Goal: Information Seeking & Learning: Learn about a topic

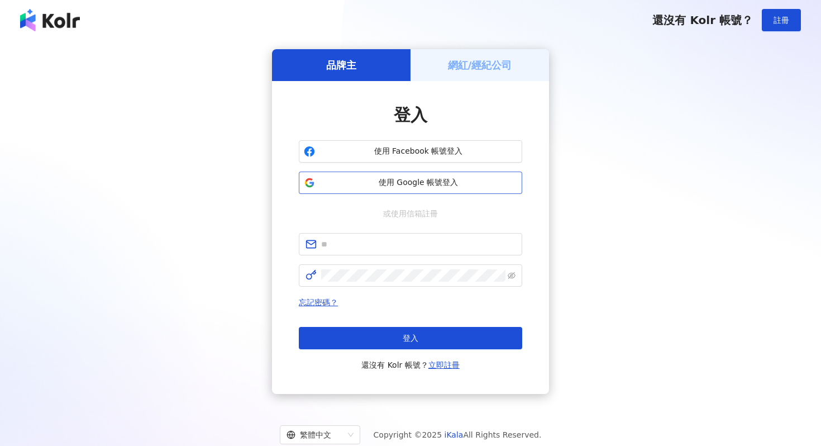
click at [393, 173] on button "使用 Google 帳號登入" at bounding box center [410, 182] width 223 height 22
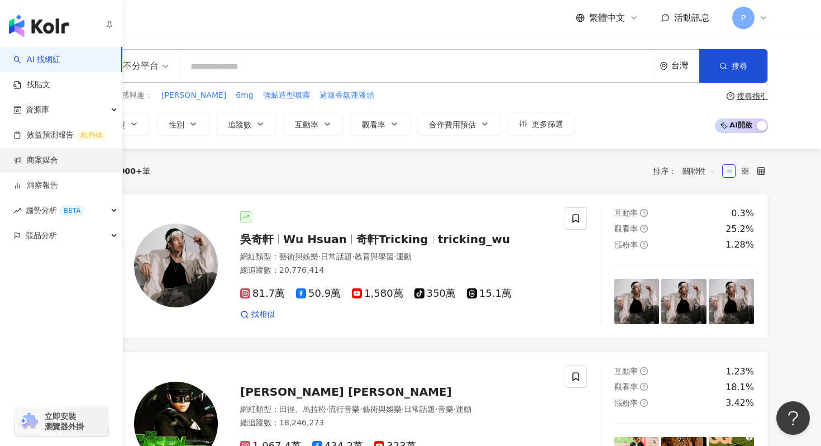
click at [35, 161] on link "商案媒合" at bounding box center [35, 160] width 45 height 11
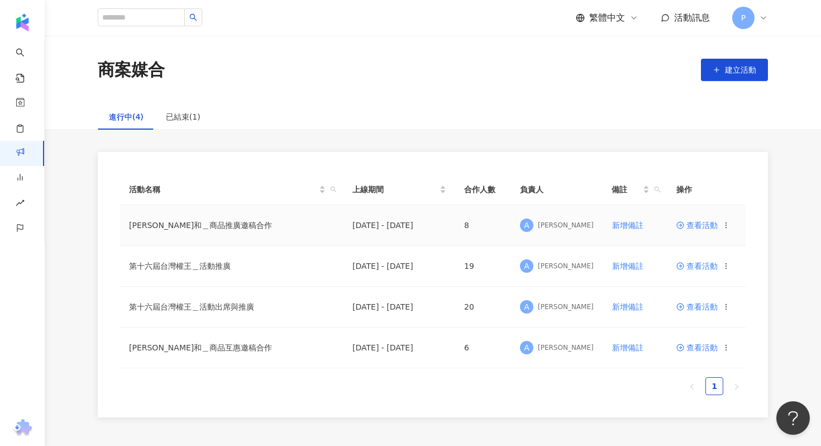
click at [700, 226] on span "查看活動" at bounding box center [696, 225] width 41 height 8
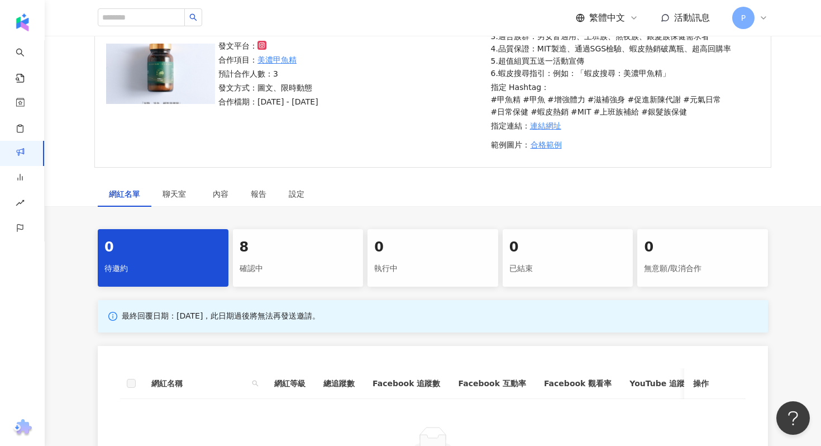
scroll to position [156, 0]
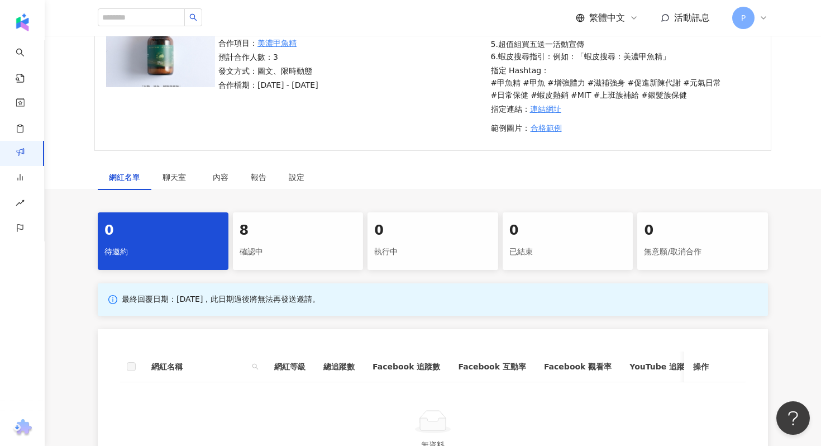
click at [305, 246] on div "確認中" at bounding box center [298, 251] width 117 height 19
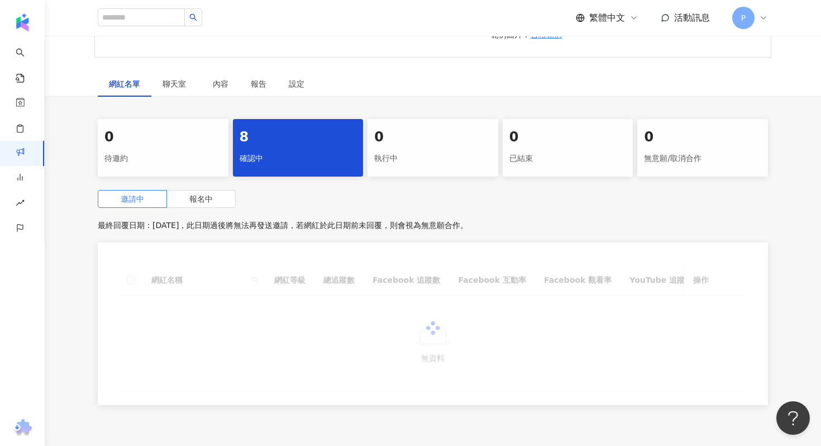
scroll to position [243, 0]
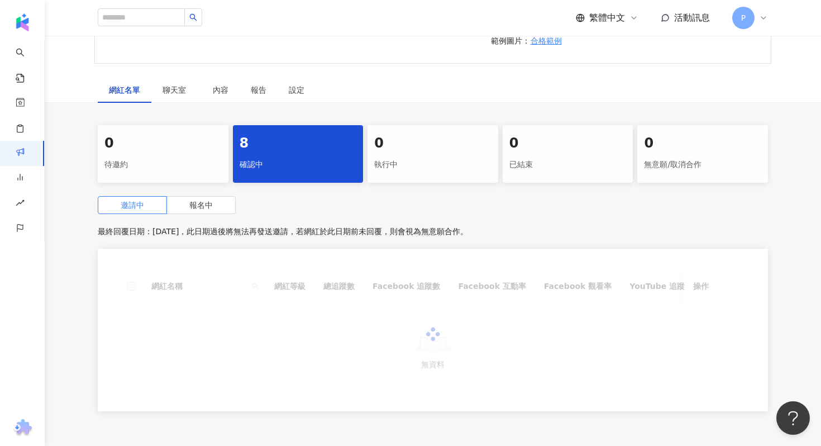
click at [406, 164] on div "執行中" at bounding box center [432, 164] width 117 height 19
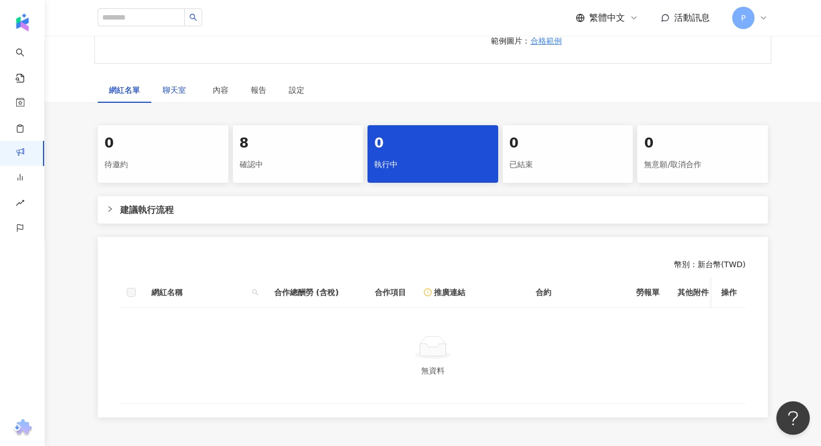
click at [183, 86] on span "聊天室" at bounding box center [176, 90] width 28 height 8
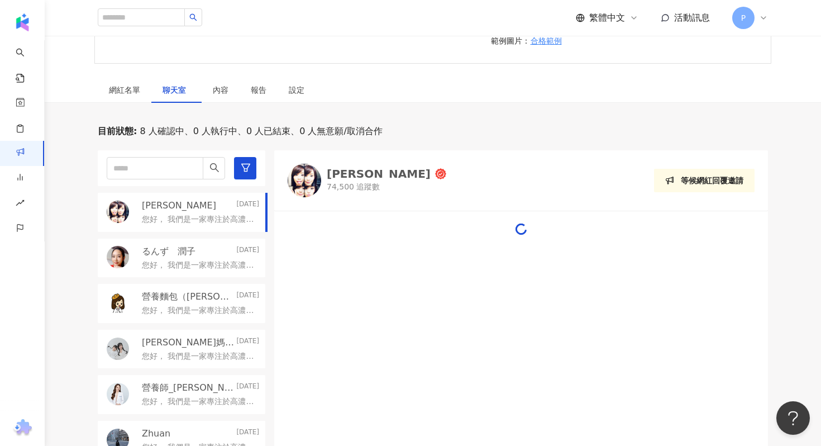
scroll to position [82, 0]
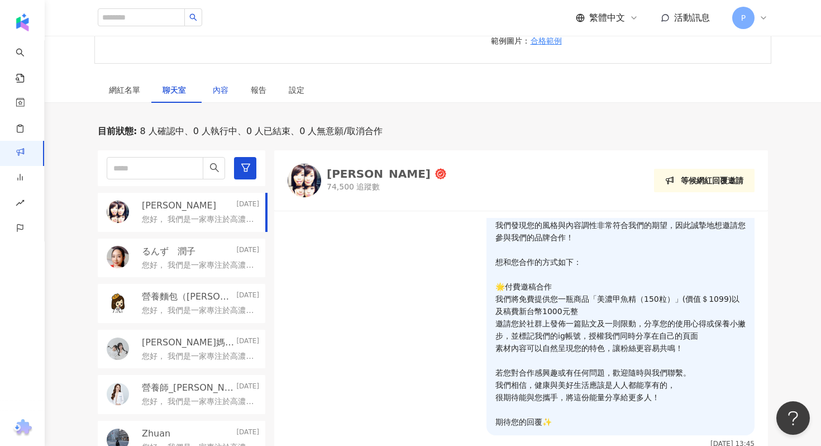
click at [225, 91] on div "內容" at bounding box center [221, 90] width 16 height 12
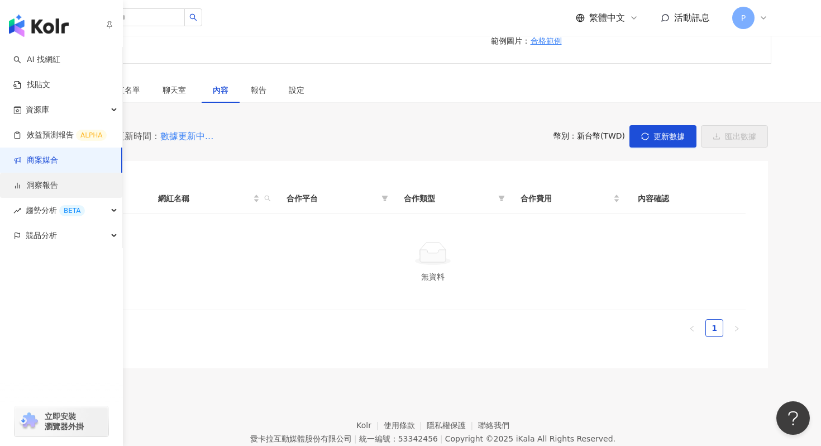
click at [31, 188] on link "洞察報告" at bounding box center [35, 185] width 45 height 11
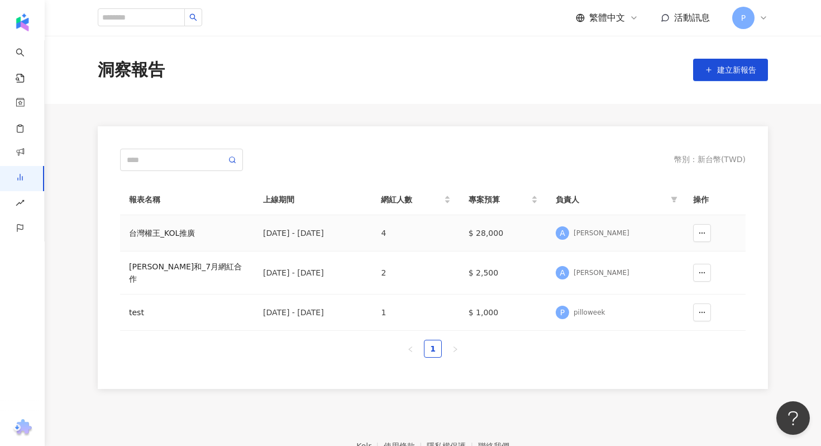
click at [174, 236] on div "台灣權王_KOL推廣" at bounding box center [187, 233] width 116 height 12
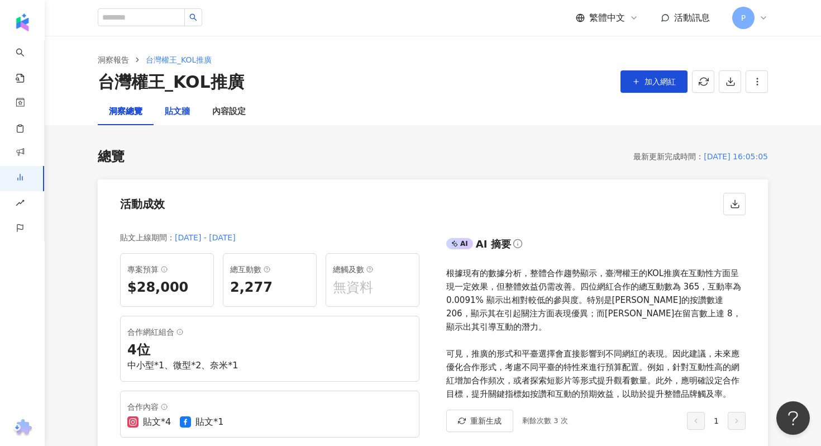
click at [182, 111] on div "貼文牆" at bounding box center [177, 111] width 25 height 13
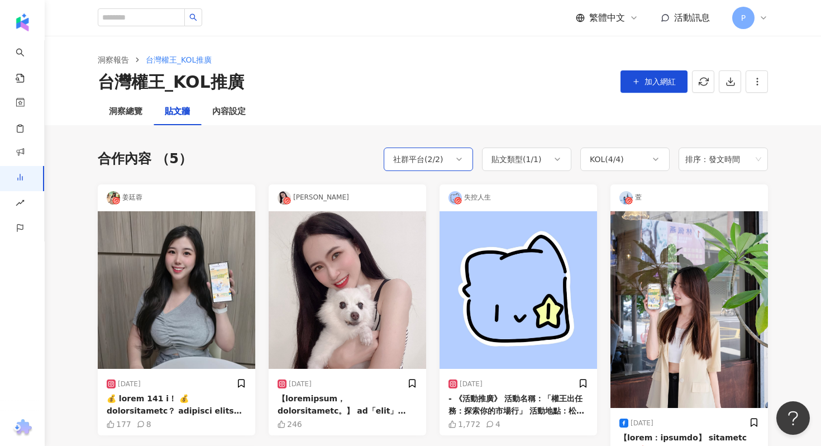
click at [455, 162] on icon at bounding box center [459, 159] width 9 height 9
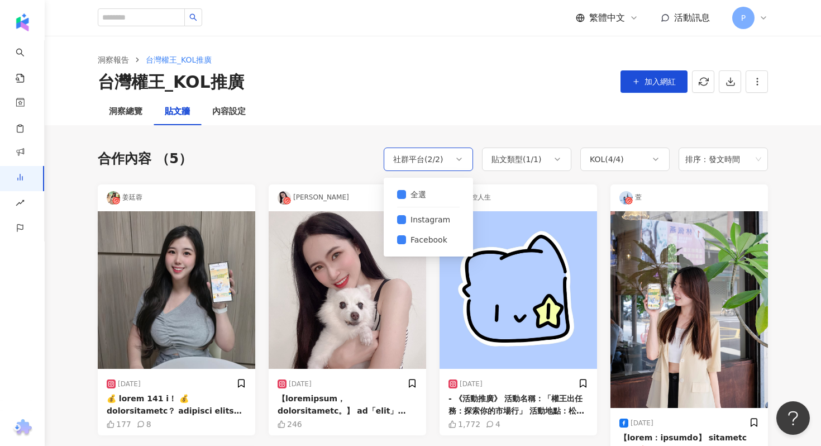
click at [455, 162] on icon at bounding box center [459, 159] width 9 height 9
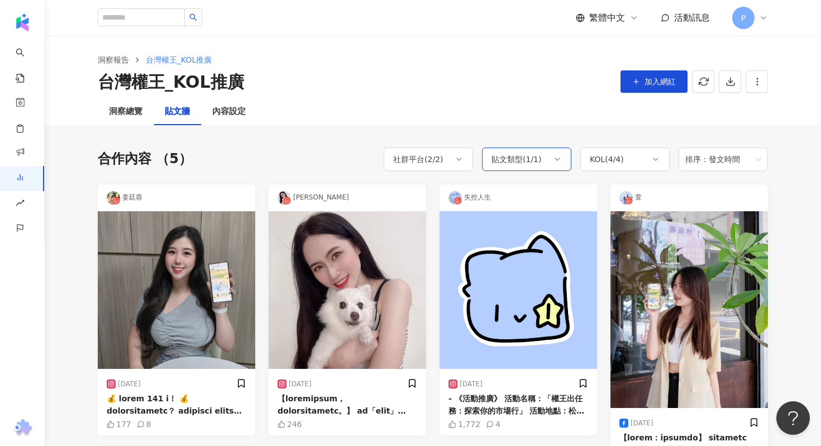
click at [517, 154] on div "貼文類型 ( 1 / 1 )" at bounding box center [516, 158] width 50 height 13
click at [609, 151] on div "KOL ( 4 / 4 )" at bounding box center [624, 158] width 89 height 23
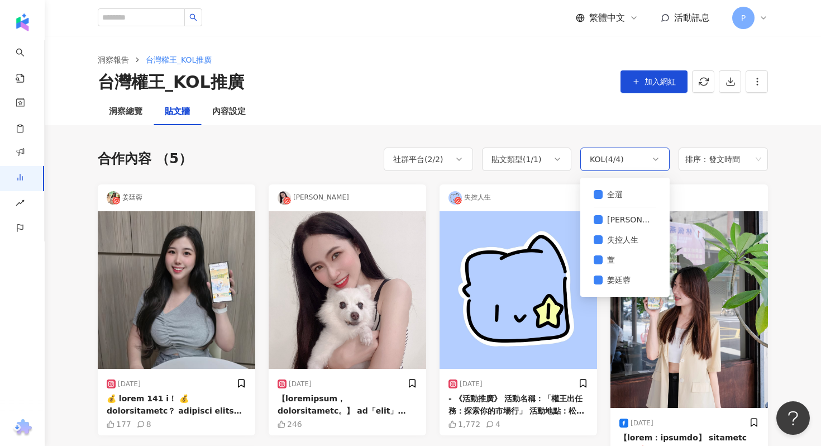
click at [609, 151] on div "KOL ( 4 / 4 )" at bounding box center [624, 158] width 89 height 23
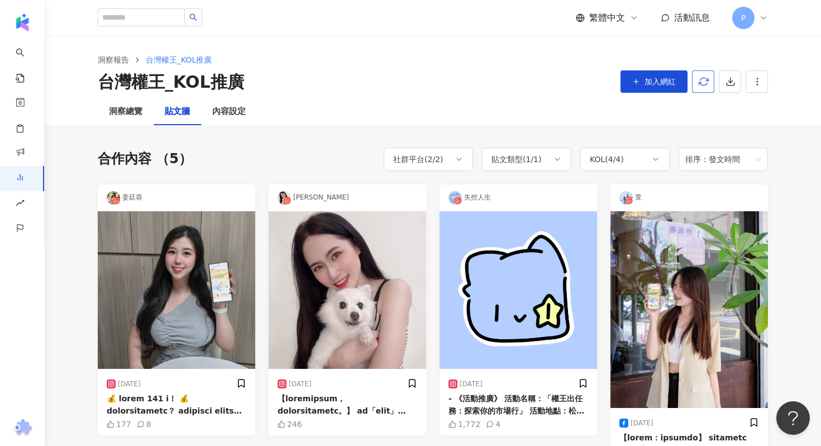
click at [711, 79] on button "button" at bounding box center [703, 81] width 22 height 22
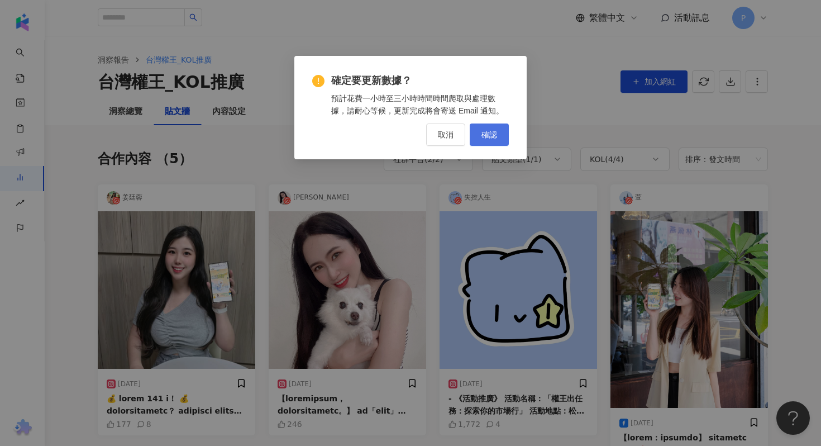
click at [481, 133] on span "確認" at bounding box center [489, 134] width 16 height 9
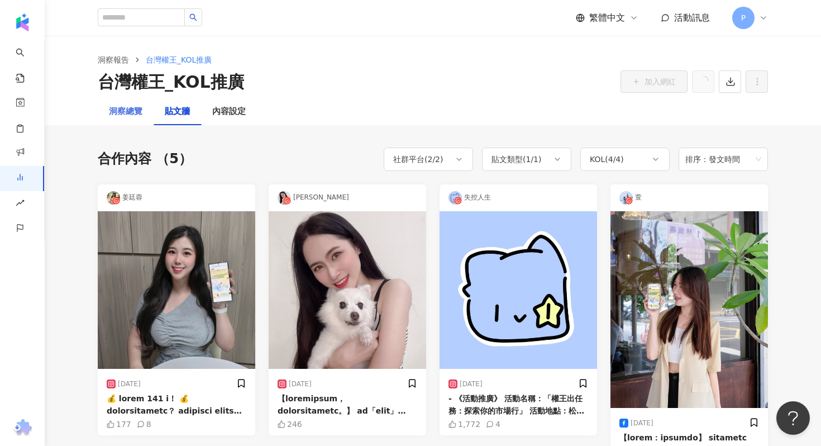
click at [125, 119] on div "洞察總覽" at bounding box center [126, 111] width 56 height 27
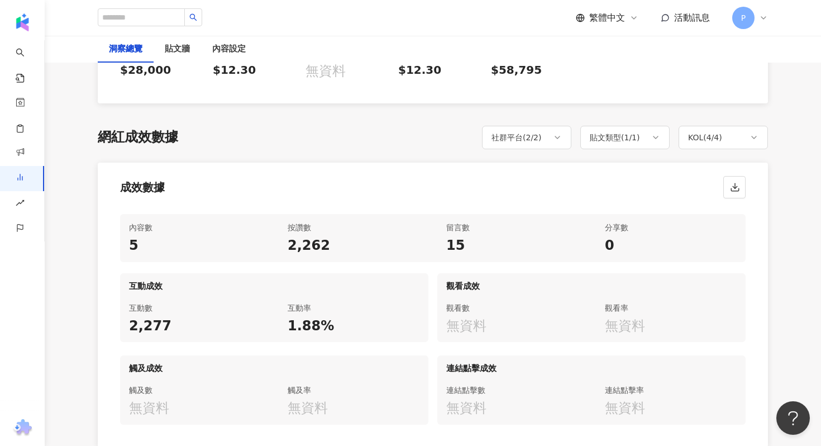
scroll to position [446, 0]
click at [255, 164] on div "成效數據" at bounding box center [433, 185] width 670 height 42
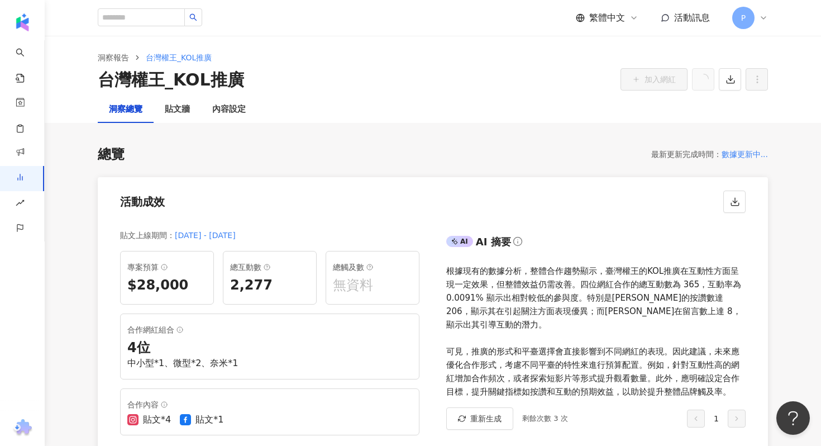
scroll to position [0, 0]
